Goal: Task Accomplishment & Management: Use online tool/utility

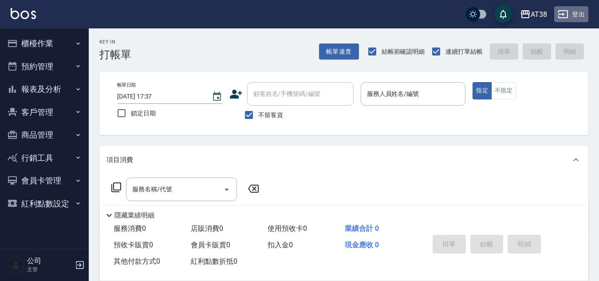
click at [576, 13] on button "登出" at bounding box center [572, 14] width 34 height 16
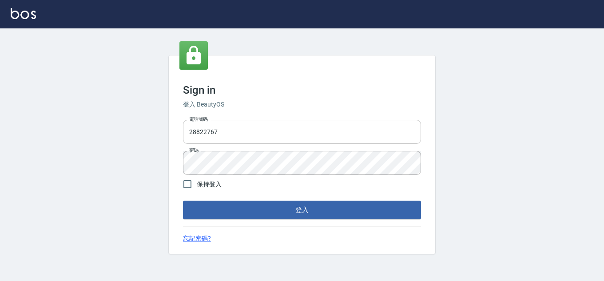
click at [255, 128] on input "28822767" at bounding box center [302, 132] width 238 height 24
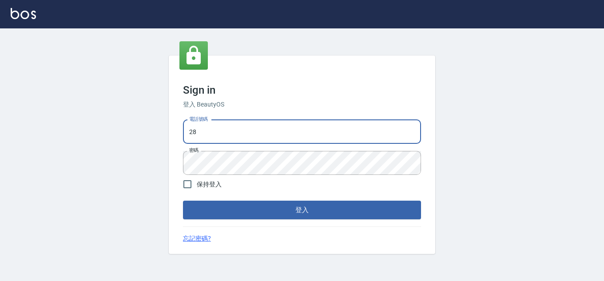
type input "2"
type input "0975286857"
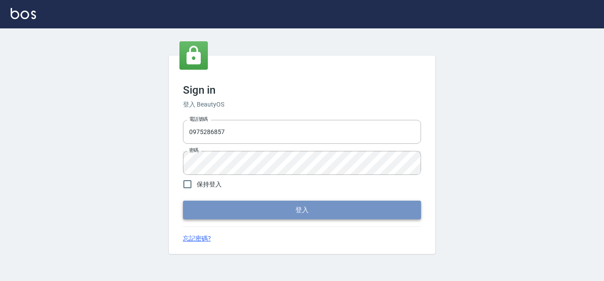
click at [227, 215] on button "登入" at bounding box center [302, 210] width 238 height 19
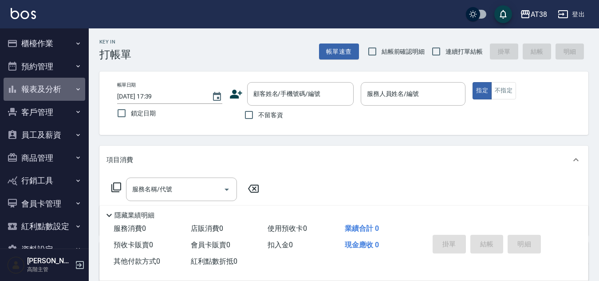
click at [49, 87] on button "報表及分析" at bounding box center [45, 89] width 82 height 23
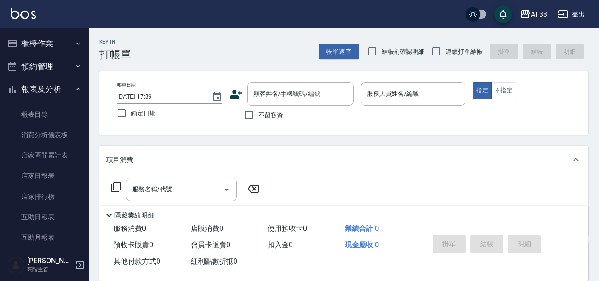
click at [75, 88] on icon "button" at bounding box center [78, 89] width 7 height 7
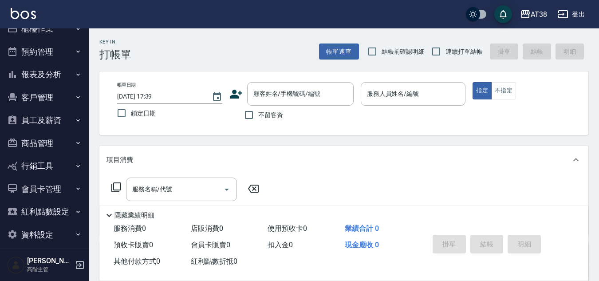
scroll to position [23, 0]
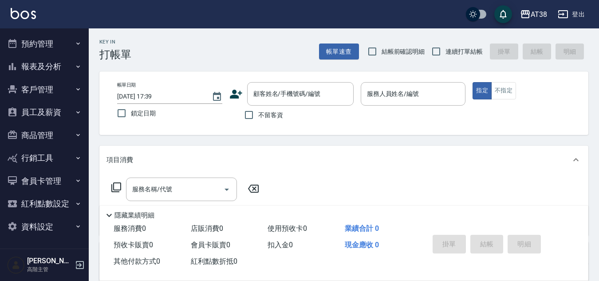
click at [40, 113] on button "員工及薪資" at bounding box center [45, 112] width 82 height 23
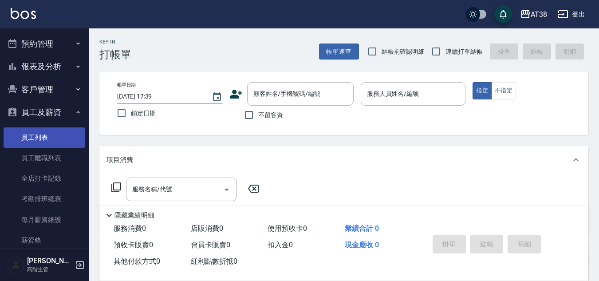
click at [29, 135] on link "員工列表" at bounding box center [45, 137] width 82 height 20
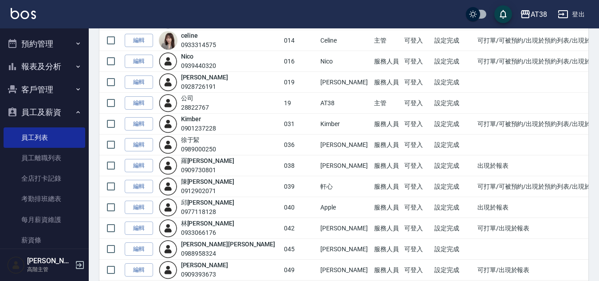
scroll to position [115, 0]
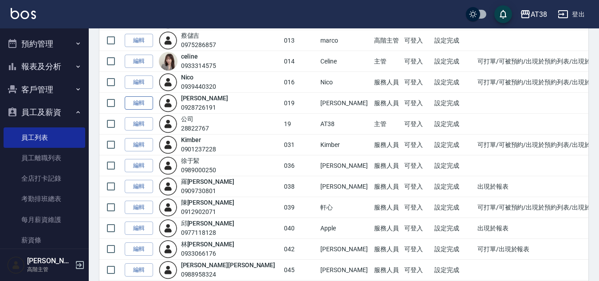
click at [140, 102] on link "編輯" at bounding box center [139, 103] width 28 height 14
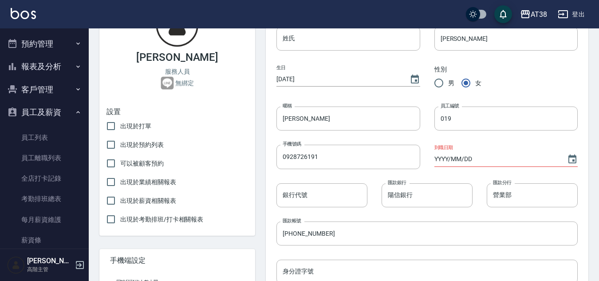
scroll to position [89, 0]
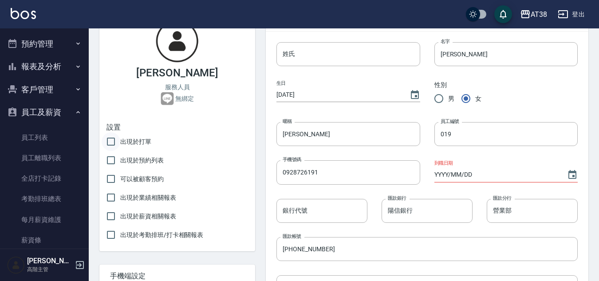
click at [112, 146] on input "出現於打單" at bounding box center [111, 141] width 19 height 19
checkbox input "true"
click at [114, 158] on input "出現於預約列表" at bounding box center [111, 160] width 19 height 19
checkbox input "true"
click at [109, 178] on input "可以被顧客預約" at bounding box center [111, 179] width 19 height 19
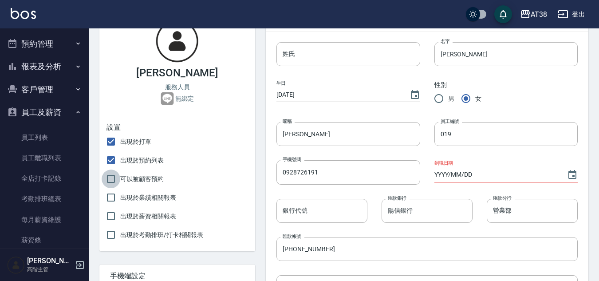
checkbox input "true"
click at [110, 203] on input "出現於業績相關報表" at bounding box center [111, 197] width 19 height 19
checkbox input "true"
click at [108, 218] on input "出現於薪資相關報表" at bounding box center [111, 216] width 19 height 19
checkbox input "true"
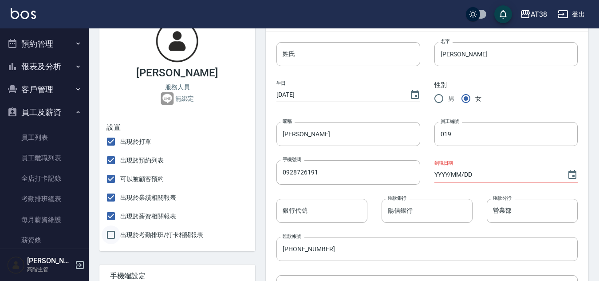
click at [111, 235] on input "出現於考勤排班/打卡相關報表" at bounding box center [111, 235] width 19 height 19
checkbox input "true"
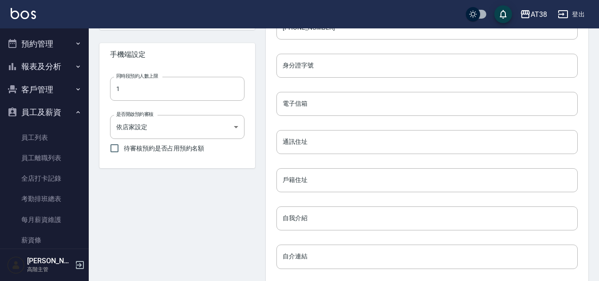
scroll to position [311, 0]
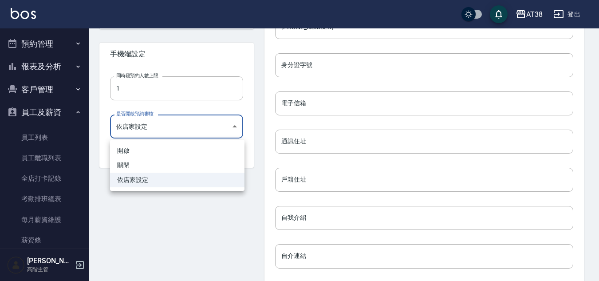
click at [236, 130] on body "AT38 登出 櫃檯作業 打帳單 帳單列表 掛單列表 座位開單 營業儀表板 現金收支登錄 高階收支登錄 材料自購登錄 每日結帳 排班表 現場電腦打卡 掃碼打卡…" at bounding box center [299, 43] width 599 height 708
click at [195, 227] on div at bounding box center [302, 140] width 604 height 281
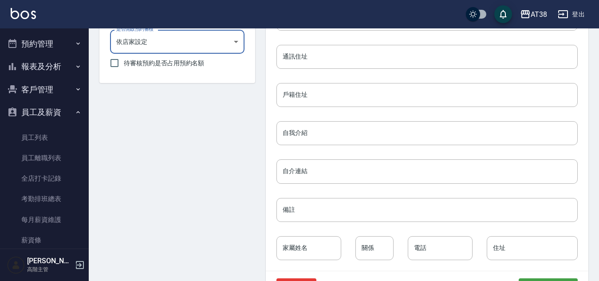
scroll to position [427, 0]
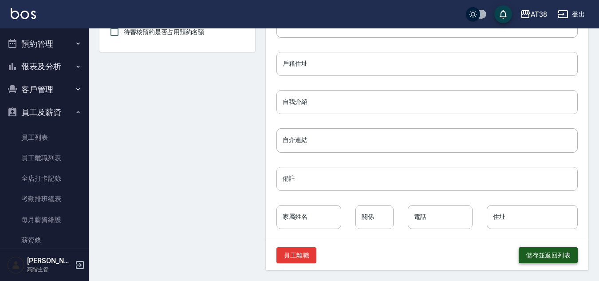
click at [547, 254] on button "儲存並返回列表" at bounding box center [548, 255] width 59 height 16
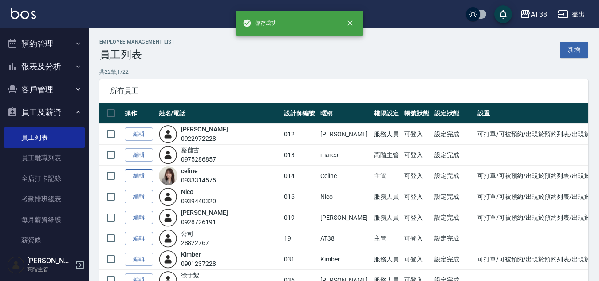
click at [143, 176] on link "編輯" at bounding box center [139, 176] width 28 height 14
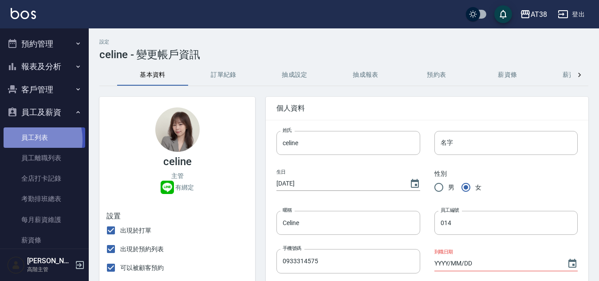
click at [26, 139] on link "員工列表" at bounding box center [45, 137] width 82 height 20
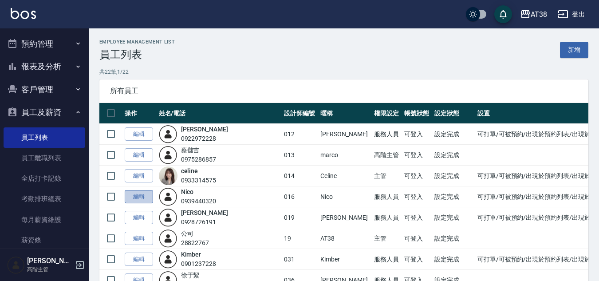
click at [137, 197] on link "編輯" at bounding box center [139, 197] width 28 height 14
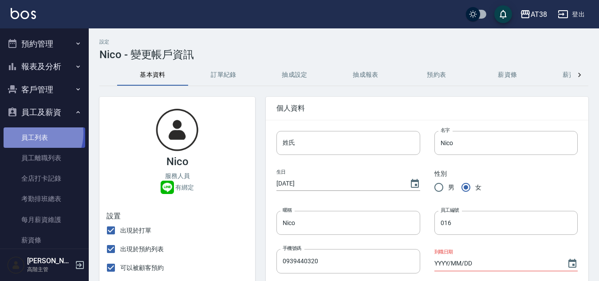
click at [32, 133] on link "員工列表" at bounding box center [45, 137] width 82 height 20
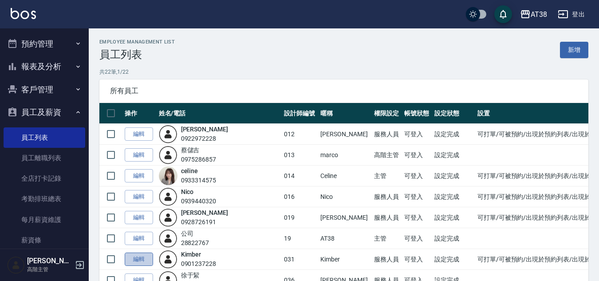
click at [138, 260] on link "編輯" at bounding box center [139, 260] width 28 height 14
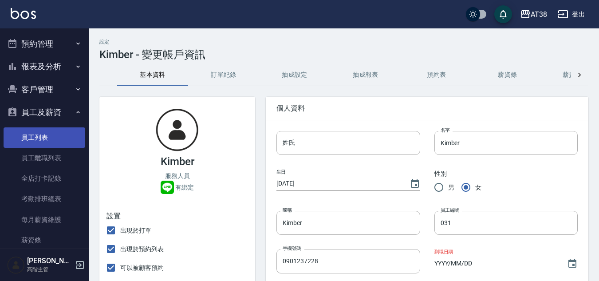
click at [41, 136] on link "員工列表" at bounding box center [45, 137] width 82 height 20
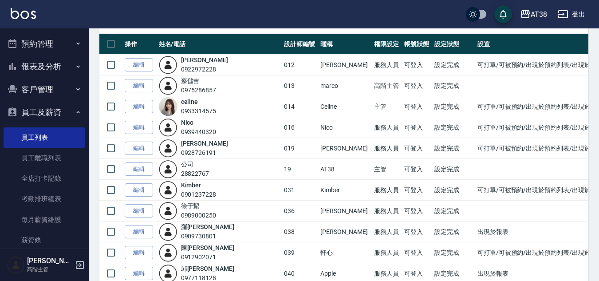
scroll to position [133, 0]
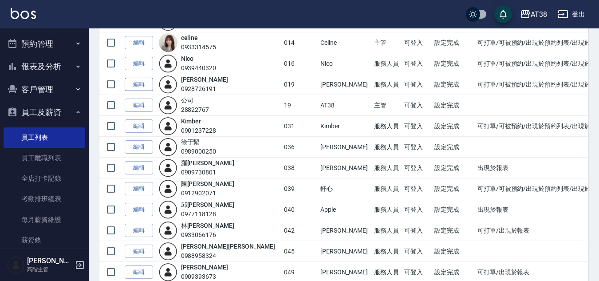
click at [137, 87] on link "編輯" at bounding box center [139, 85] width 28 height 14
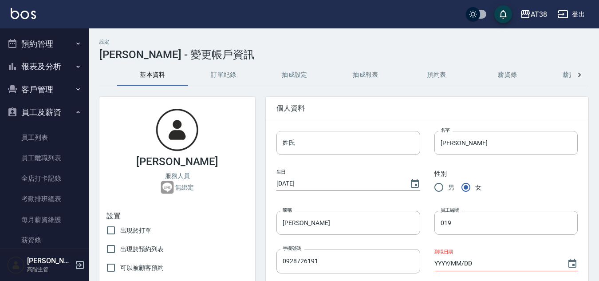
checkbox input "true"
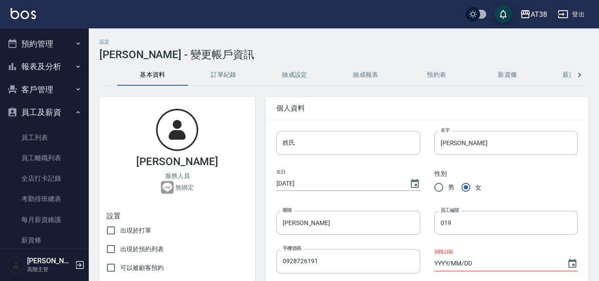
checkbox input "true"
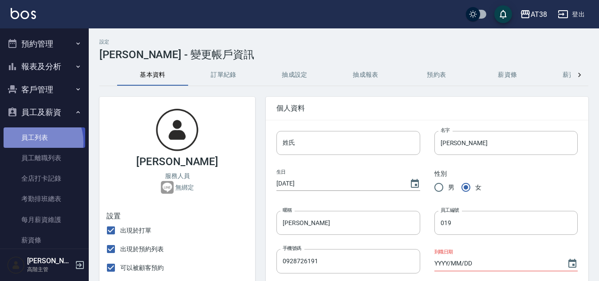
click at [33, 142] on link "員工列表" at bounding box center [45, 137] width 82 height 20
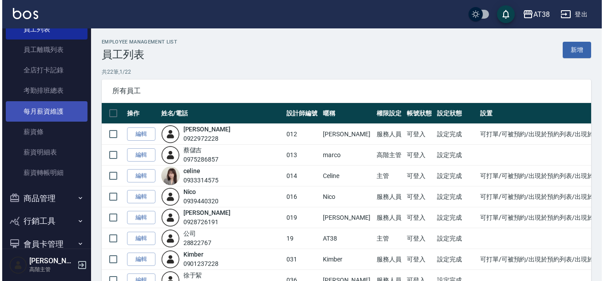
scroll to position [111, 0]
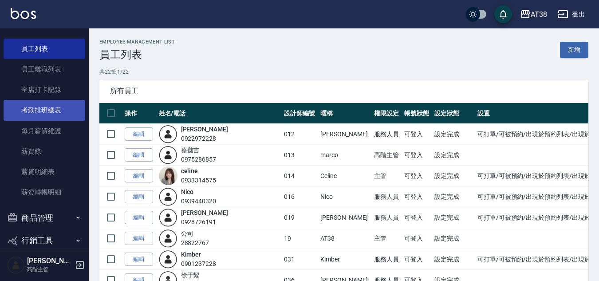
click at [48, 112] on link "考勤排班總表" at bounding box center [45, 110] width 82 height 20
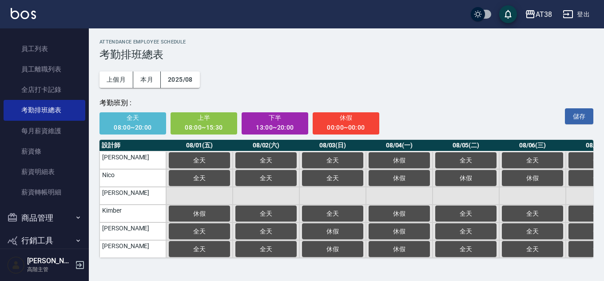
click at [140, 123] on span "全天" at bounding box center [133, 117] width 55 height 11
click at [131, 193] on td "Jenny" at bounding box center [132, 196] width 67 height 18
click at [144, 199] on td "Jenny" at bounding box center [132, 196] width 67 height 18
click at [185, 200] on td "a dense table" at bounding box center [199, 196] width 67 height 18
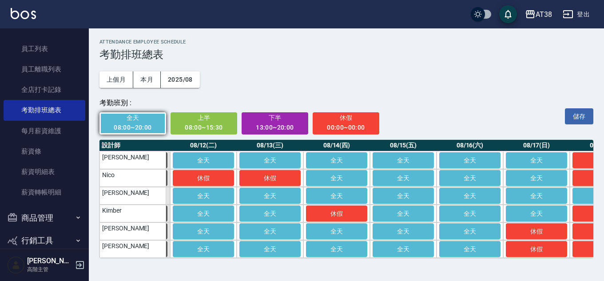
scroll to position [0, 737]
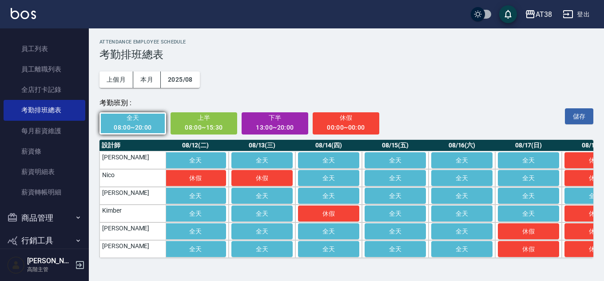
click at [345, 122] on span "休假" at bounding box center [346, 117] width 55 height 11
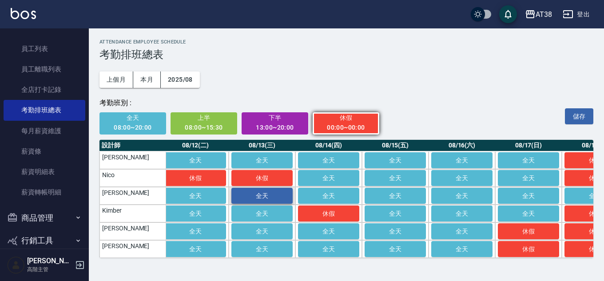
click at [262, 194] on span "全天" at bounding box center [262, 195] width 44 height 7
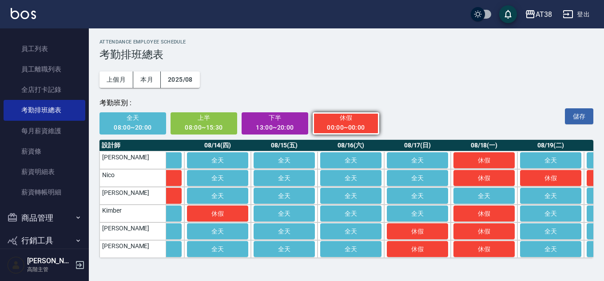
scroll to position [0, 861]
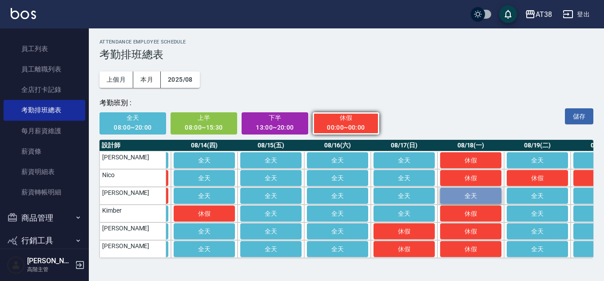
click at [441, 195] on button "全天" at bounding box center [470, 196] width 61 height 16
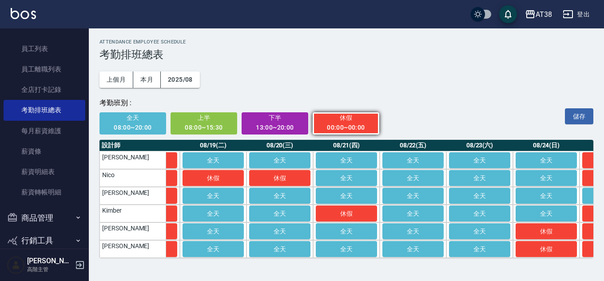
scroll to position [0, 1189]
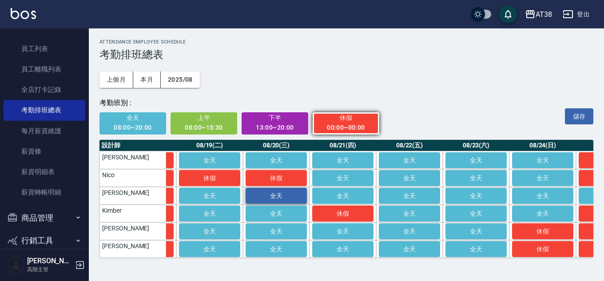
click at [273, 189] on button "全天" at bounding box center [276, 196] width 61 height 16
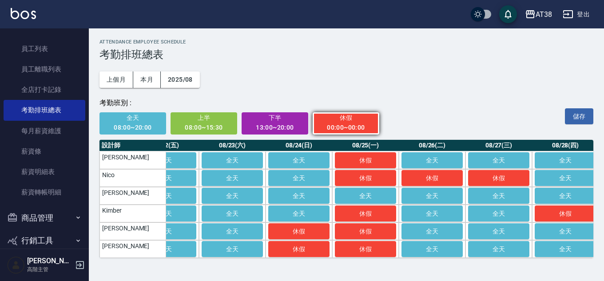
scroll to position [0, 1440]
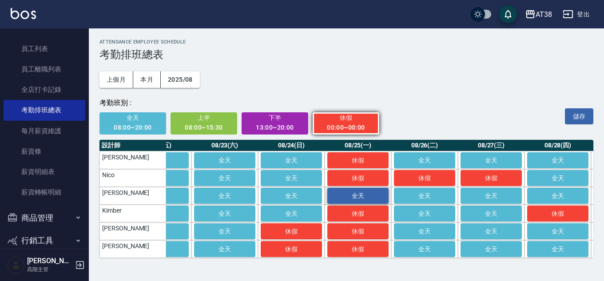
click at [352, 194] on span "全天" at bounding box center [358, 195] width 44 height 7
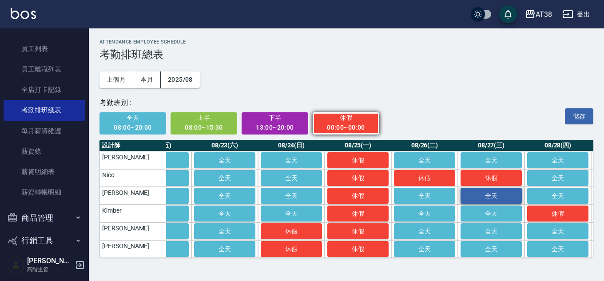
click at [501, 190] on button "全天" at bounding box center [490, 196] width 61 height 16
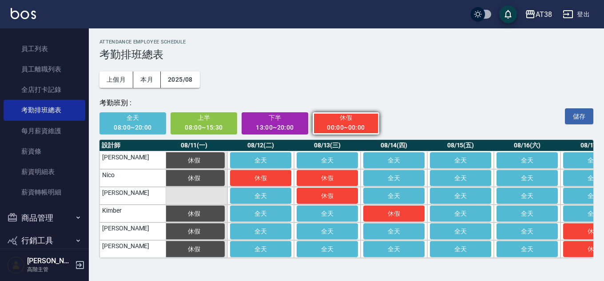
scroll to position [0, 627]
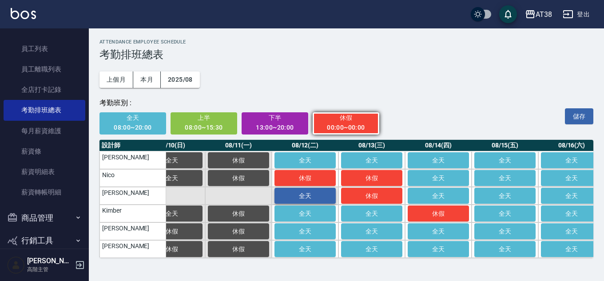
click at [304, 197] on span "全天" at bounding box center [305, 195] width 44 height 7
click at [306, 198] on span "休假" at bounding box center [305, 195] width 44 height 7
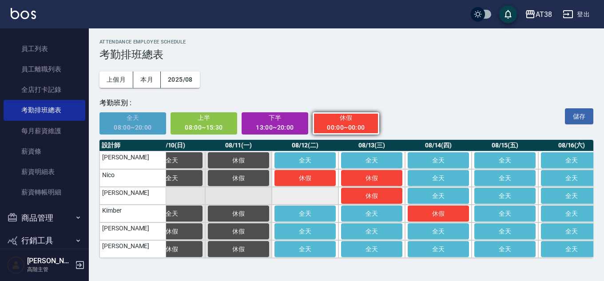
click at [128, 132] on div "08:00~20:00" at bounding box center [133, 127] width 55 height 11
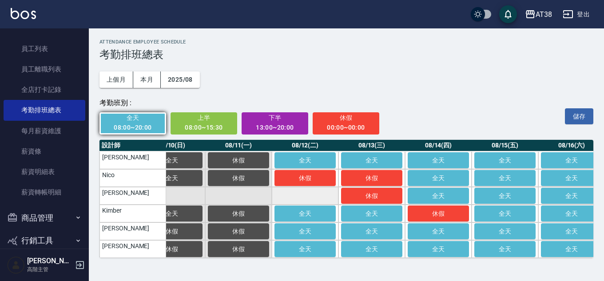
click at [291, 191] on td "a dense table" at bounding box center [305, 196] width 67 height 18
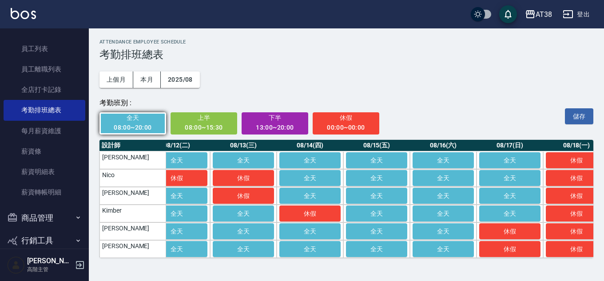
scroll to position [0, 757]
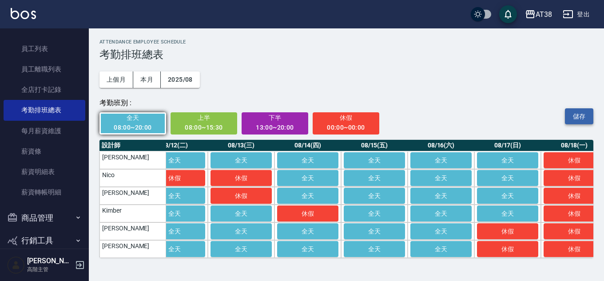
click at [579, 120] on button "儲存" at bounding box center [579, 116] width 28 height 16
click at [584, 14] on button "登出" at bounding box center [576, 14] width 34 height 16
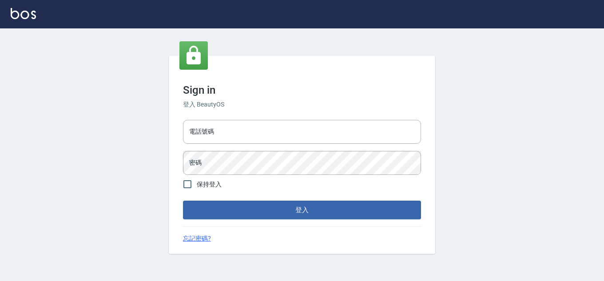
type input "28822767"
click at [188, 185] on input "保持登入" at bounding box center [187, 184] width 19 height 19
checkbox input "true"
click at [238, 211] on button "登入" at bounding box center [302, 210] width 238 height 19
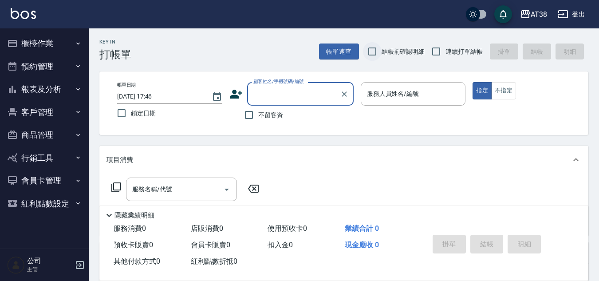
click at [371, 54] on input "結帳前確認明細" at bounding box center [372, 51] width 19 height 19
checkbox input "true"
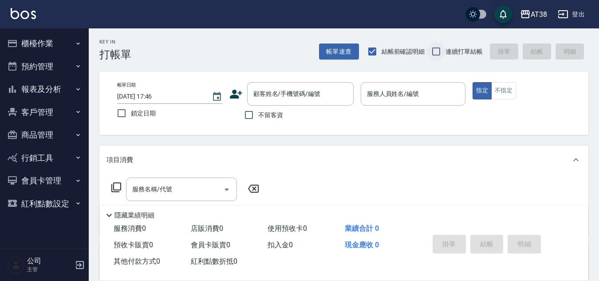
click at [435, 50] on input "連續打單結帳" at bounding box center [436, 51] width 19 height 19
checkbox input "true"
click at [250, 118] on input "不留客資" at bounding box center [249, 115] width 19 height 19
checkbox input "true"
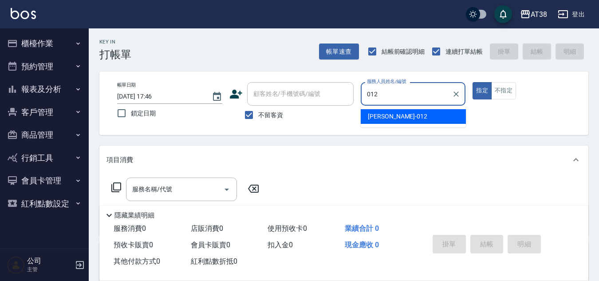
type input "Amy-012"
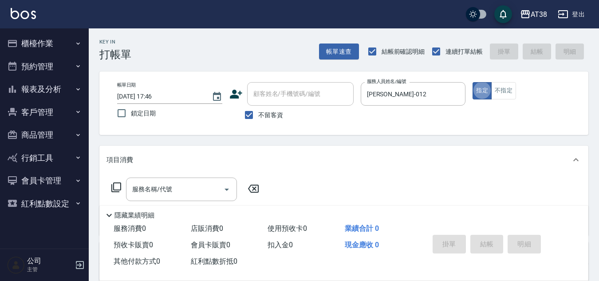
type button "true"
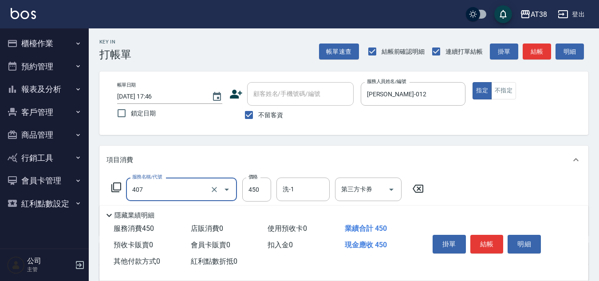
type input "剪髮(407)"
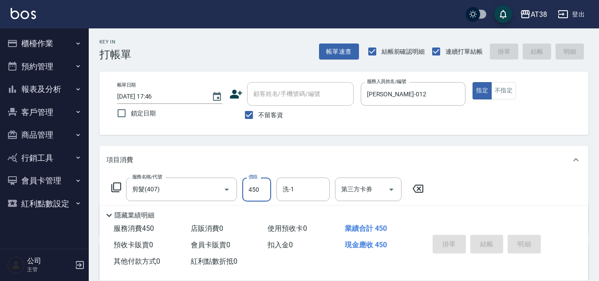
type input "2025/08/12 18:08"
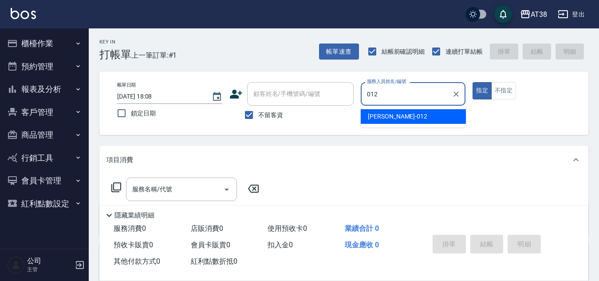
type input "Amy-012"
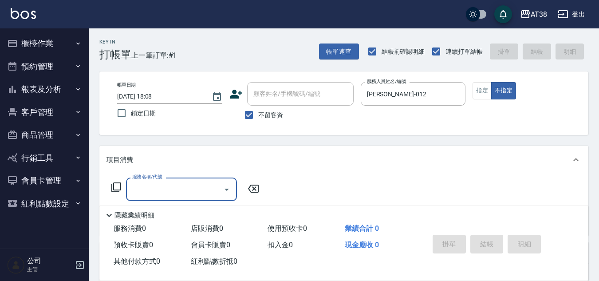
type input "4"
type input "201"
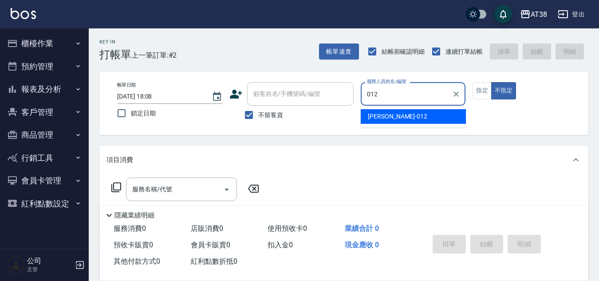
type input "Amy-012"
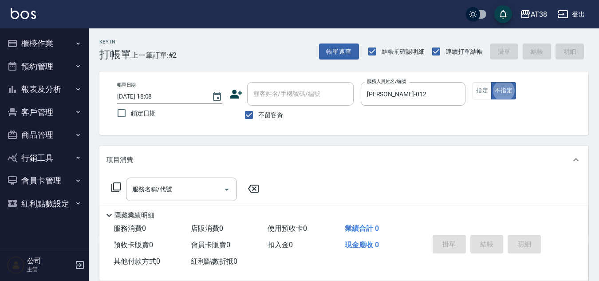
type button "false"
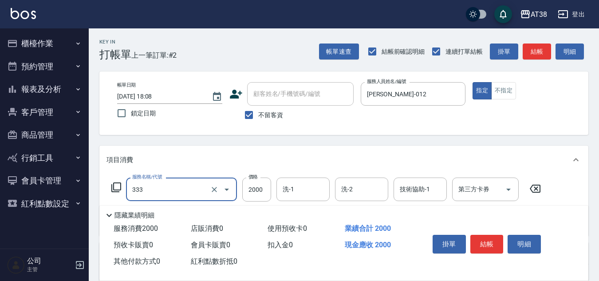
type input "網路燙髮(333)"
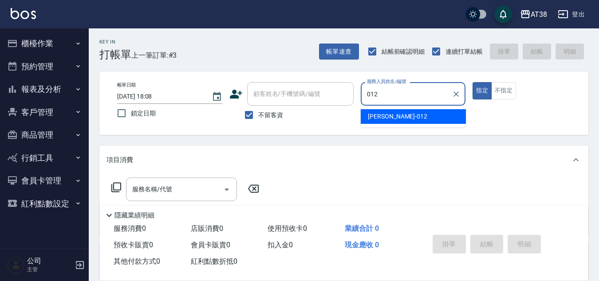
type input "Amy-012"
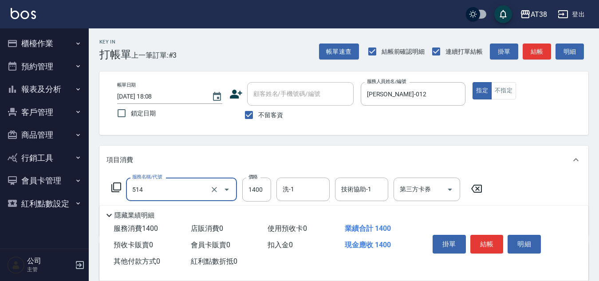
type input "染髮(長)(514)"
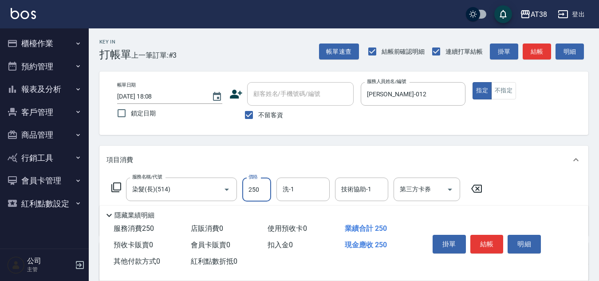
type input "2500"
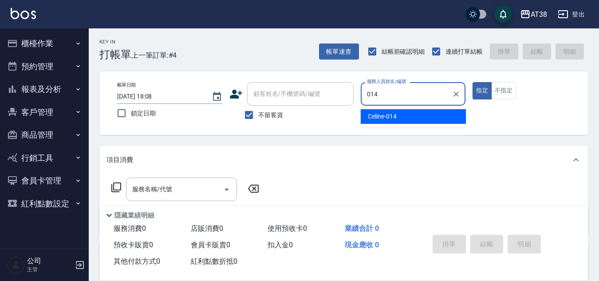
type input "Celine-014"
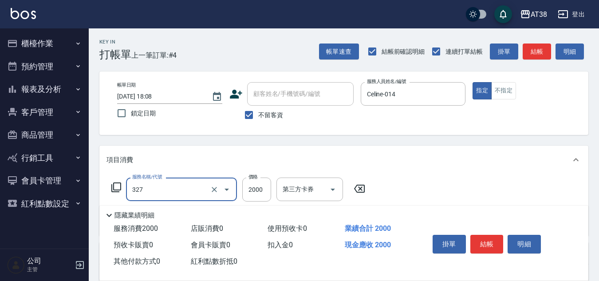
type input "溫塑燙(327)"
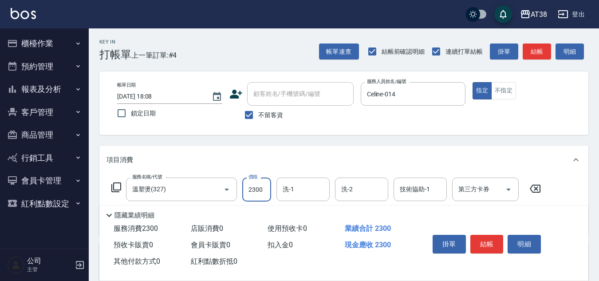
type input "2300"
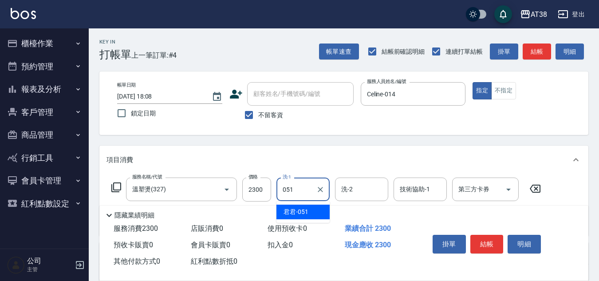
type input "君君-051"
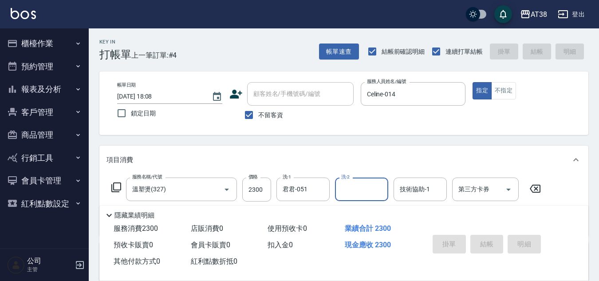
type input "2025/08/12 18:09"
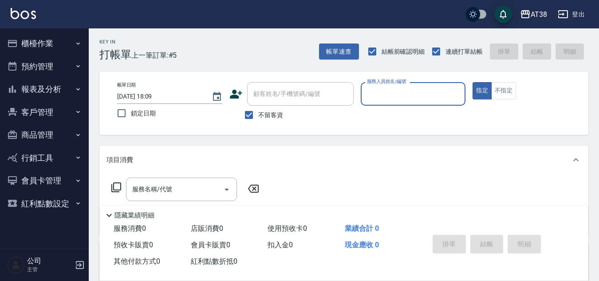
type input "0"
click at [393, 91] on input "0" at bounding box center [407, 94] width 84 height 16
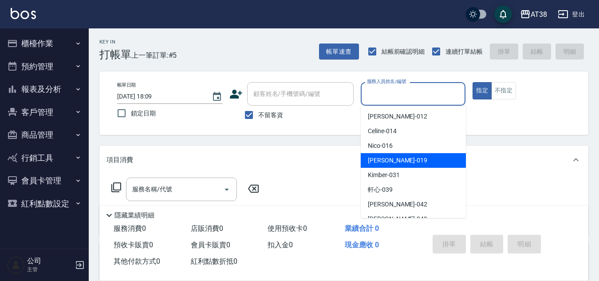
click at [389, 164] on span "Jenny -019" at bounding box center [397, 160] width 59 height 9
type input "Jenny-019"
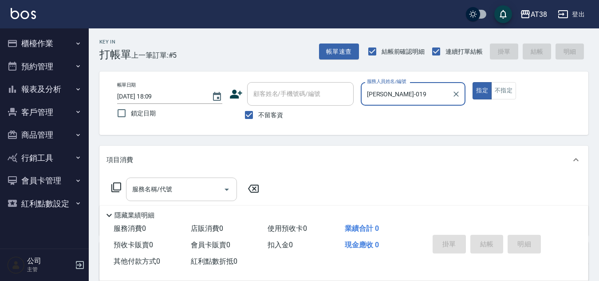
click at [159, 188] on div "服務名稱/代號 服務名稱/代號" at bounding box center [181, 190] width 111 height 24
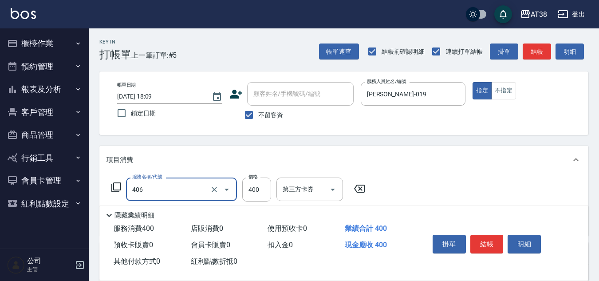
type input "剪髮(406)"
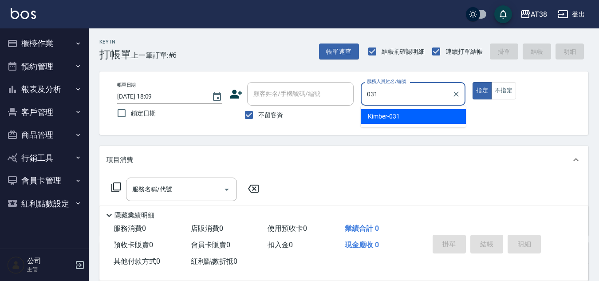
type input "Kimber-031"
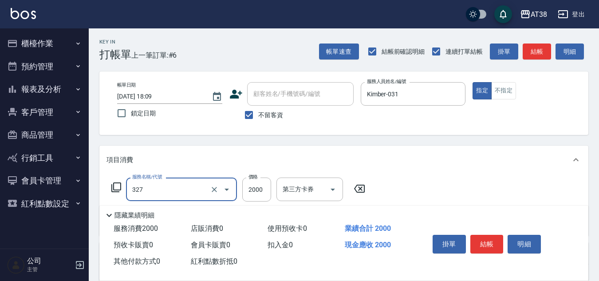
type input "溫塑燙(327)"
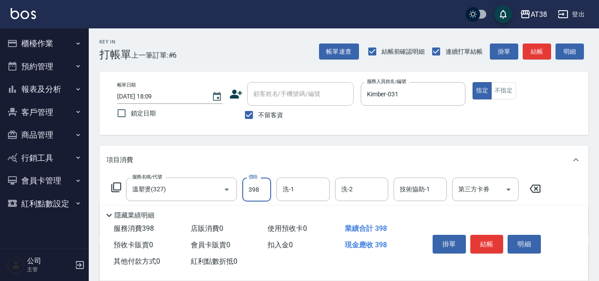
type input "3980"
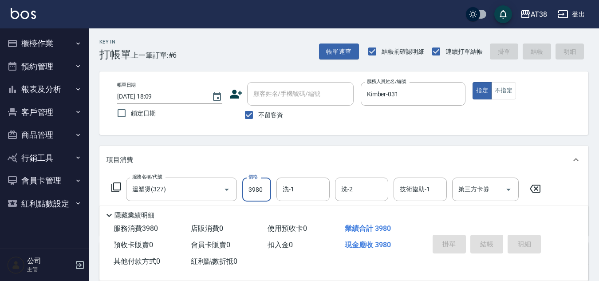
type input "2025/08/12 18:10"
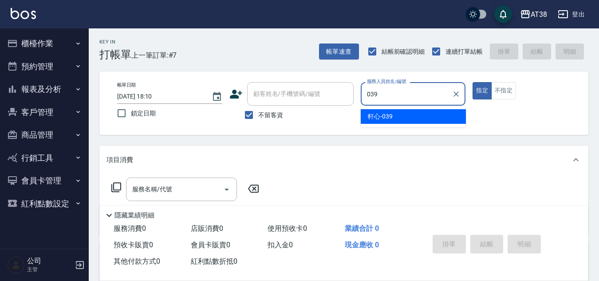
type input "軒心-039"
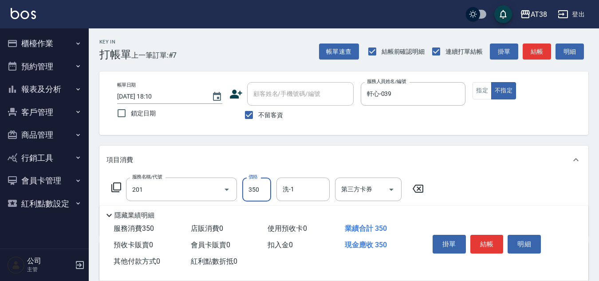
type input "洗髮(201)"
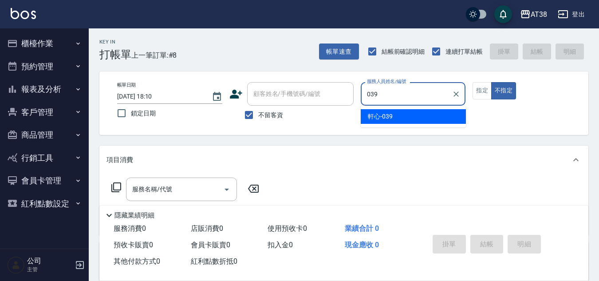
type input "軒心-039"
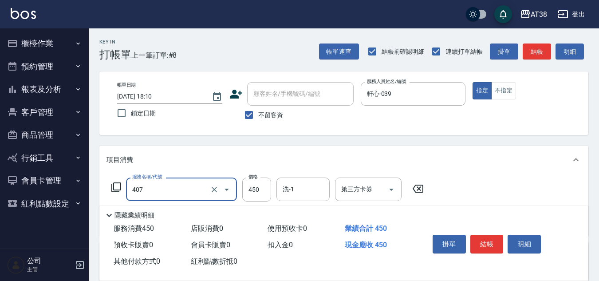
type input "剪髮(407)"
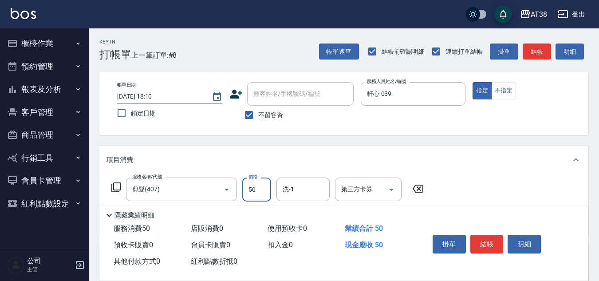
type input "500"
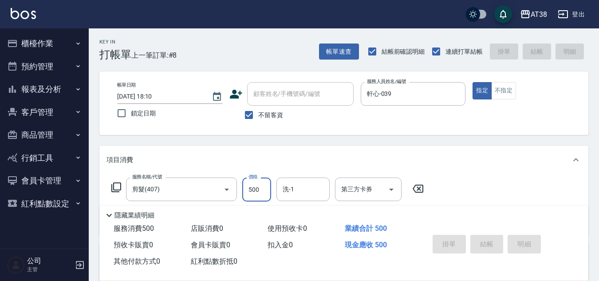
type input "2025/08/12 18:11"
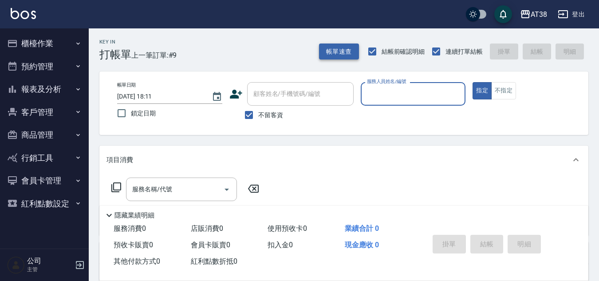
click at [348, 47] on button "帳單速查" at bounding box center [339, 52] width 40 height 16
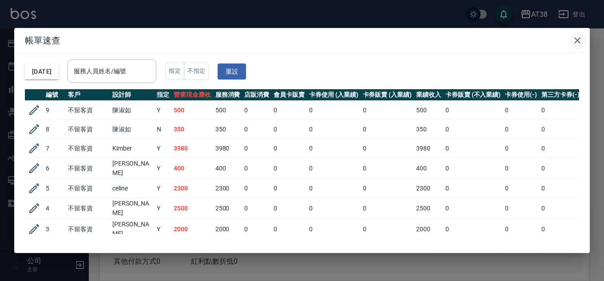
click at [580, 40] on icon "button" at bounding box center [577, 40] width 11 height 11
